Goal: Task Accomplishment & Management: Use online tool/utility

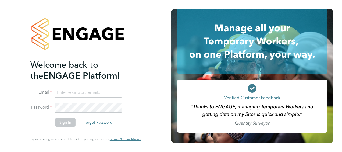
type input "[PERSON_NAME][EMAIL_ADDRESS][PERSON_NAME][DOMAIN_NAME]"
click at [66, 124] on button "Sign In" at bounding box center [65, 122] width 20 height 9
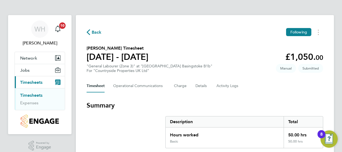
drag, startPoint x: 339, startPoint y: 47, endPoint x: 343, endPoint y: 61, distance: 14.0
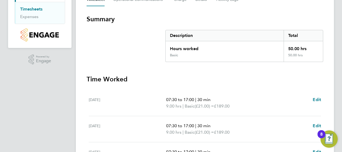
scroll to position [97, 0]
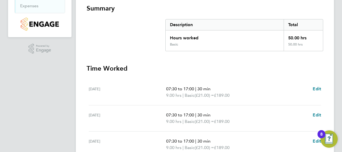
click at [342, 72] on div "WH Wayne Harris Notifications 10 Applications: Network Team Members Sites Jobs …" at bounding box center [171, 103] width 342 height 400
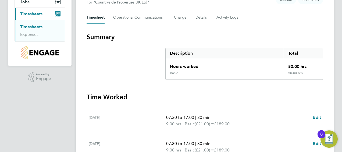
scroll to position [54, 0]
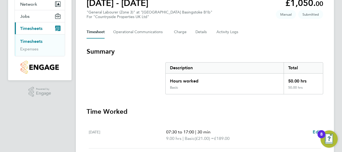
click at [33, 41] on link "Timesheets" at bounding box center [31, 41] width 22 height 5
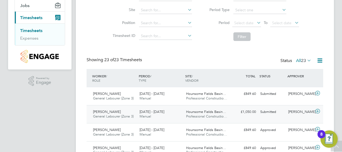
click at [105, 112] on span "Felipe Nieto" at bounding box center [107, 111] width 28 height 5
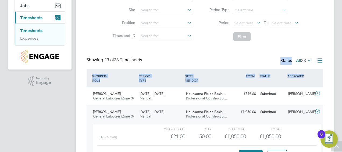
drag, startPoint x: 336, startPoint y: 61, endPoint x: 340, endPoint y: 82, distance: 20.8
click at [251, 151] on button "Approve" at bounding box center [251, 154] width 24 height 9
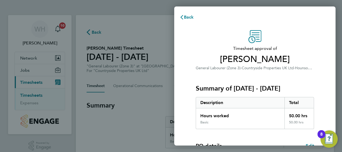
click at [323, 93] on div "Timesheet approval of Felipe Nieto General Labourer (Zone 3) · Countryside Prop…" at bounding box center [255, 130] width 162 height 212
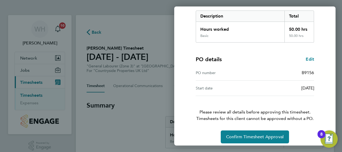
scroll to position [90, 0]
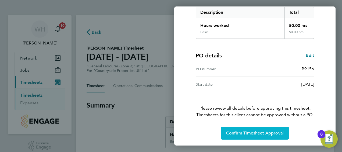
click at [256, 130] on span "Confirm Timesheet Approval" at bounding box center [255, 132] width 58 height 5
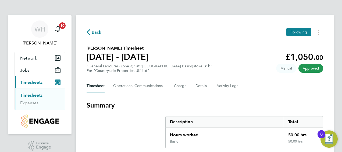
click at [31, 96] on link "Timesheets" at bounding box center [31, 95] width 22 height 5
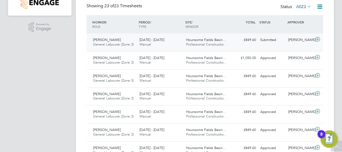
click at [109, 39] on span "James Ralph" at bounding box center [107, 39] width 28 height 5
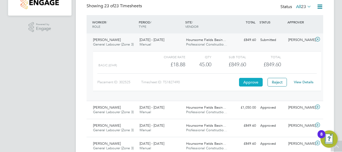
click at [252, 82] on button "Approve" at bounding box center [251, 82] width 24 height 9
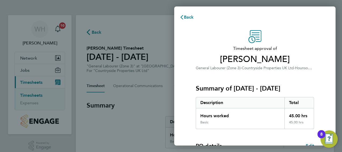
click at [318, 75] on div "Timesheet approval of James Ralph General Labourer (Zone 3) · Countryside Prope…" at bounding box center [255, 130] width 131 height 200
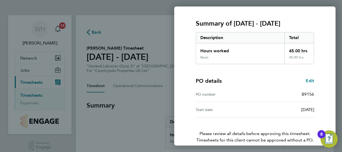
scroll to position [90, 0]
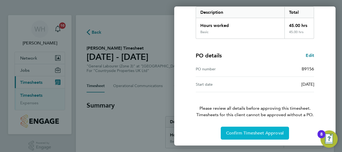
click at [257, 129] on button "Confirm Timesheet Approval" at bounding box center [255, 133] width 68 height 13
